Goal: Task Accomplishment & Management: Use online tool/utility

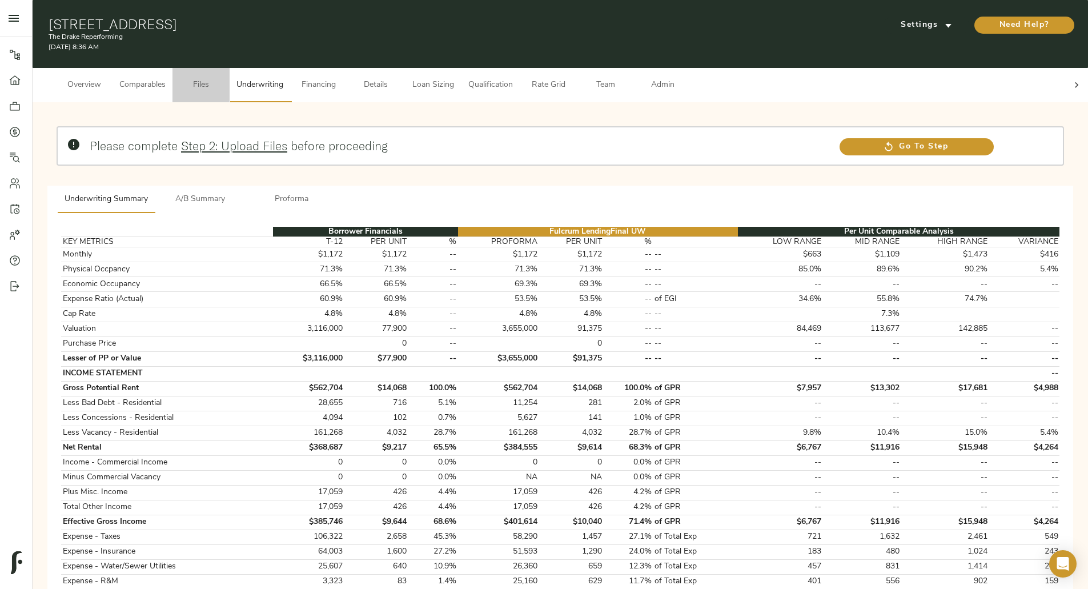
click at [223, 78] on span "Files" at bounding box center [200, 85] width 43 height 14
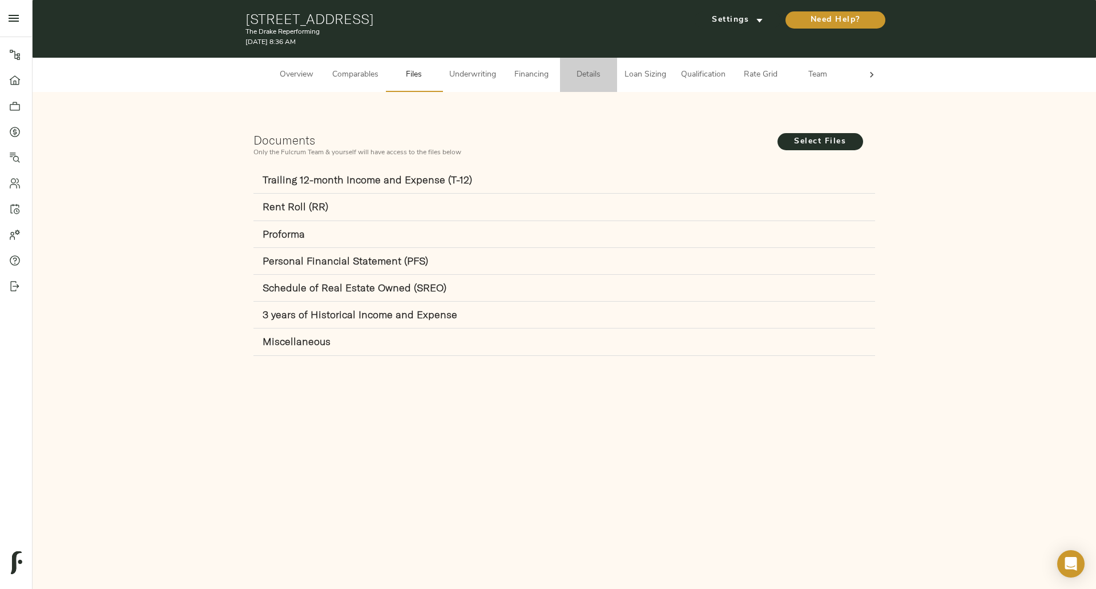
click at [570, 87] on button "Details" at bounding box center [588, 75] width 57 height 34
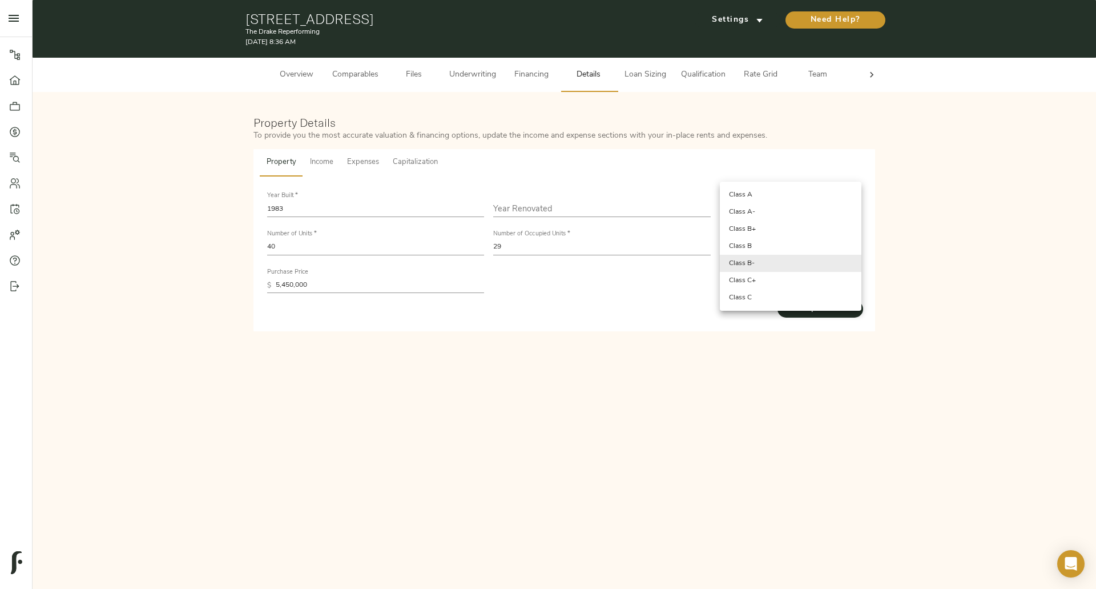
click at [757, 263] on body "The Drake Reperforming - [STREET_ADDRESS] Pipeline Dashboard Portfolio Quotes S…" at bounding box center [548, 294] width 1096 height 589
click at [762, 247] on li "Class B" at bounding box center [791, 246] width 142 height 17
type input "Class B"
click at [812, 313] on span "Update" at bounding box center [821, 308] width 86 height 14
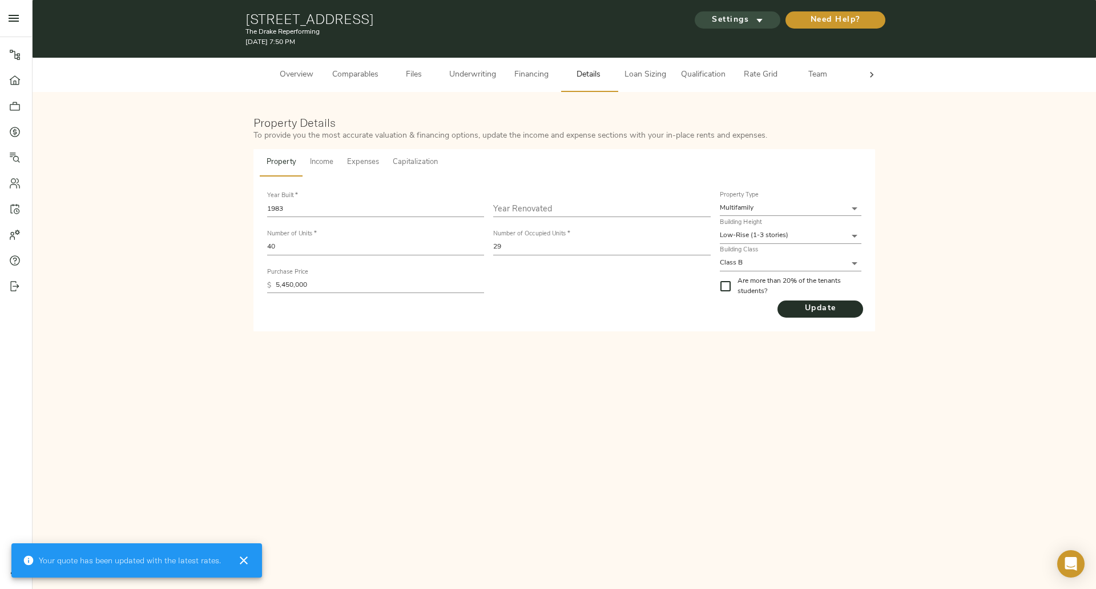
click at [741, 22] on span "Settings" at bounding box center [737, 20] width 63 height 14
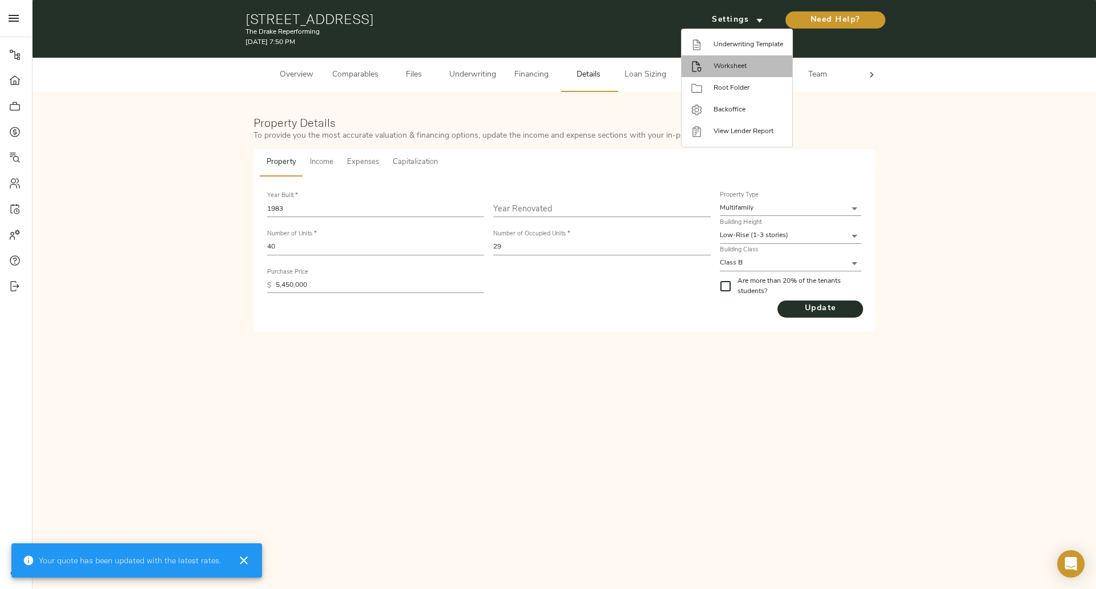
click at [753, 71] on li "Worksheet" at bounding box center [737, 66] width 111 height 22
